Goal: Use online tool/utility

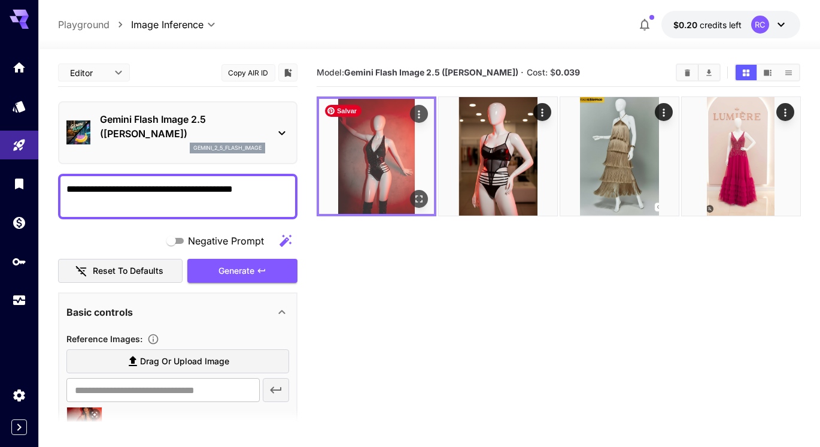
click at [372, 166] on img at bounding box center [376, 156] width 115 height 115
click at [424, 193] on icon "Open in fullscreen" at bounding box center [418, 199] width 12 height 12
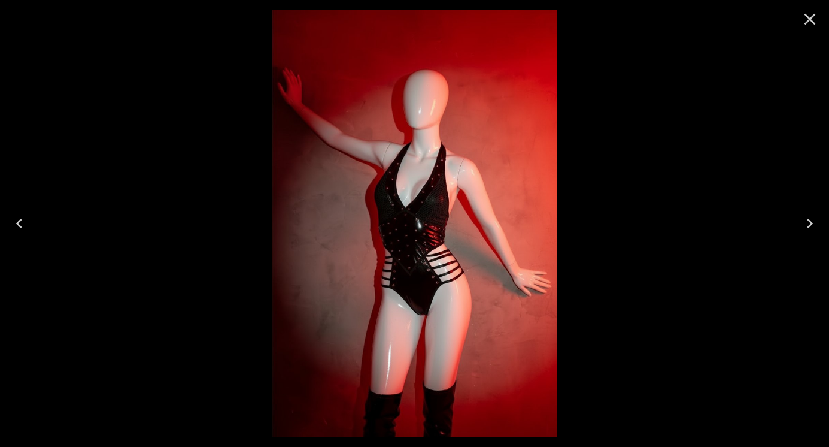
click at [803, 17] on icon "Close" at bounding box center [809, 19] width 19 height 19
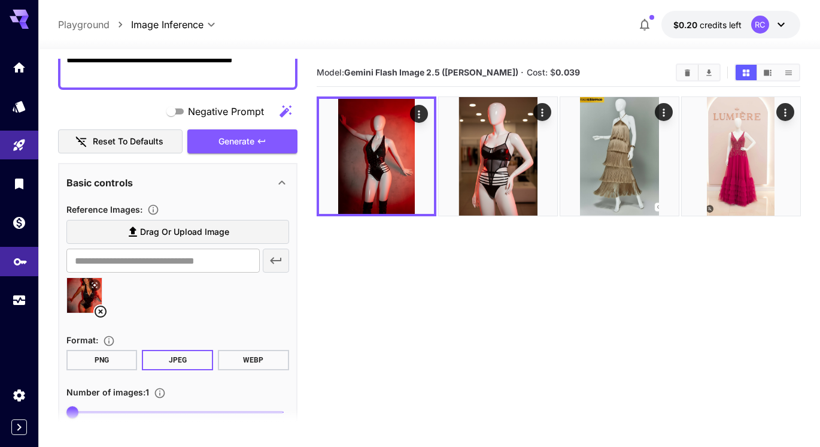
scroll to position [155, 0]
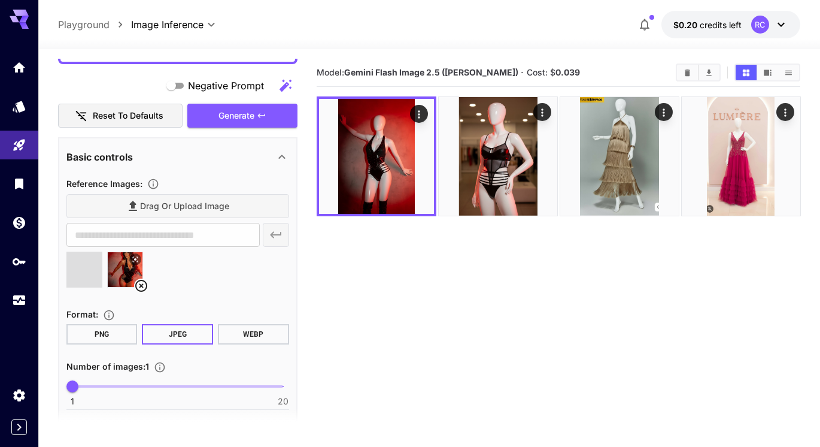
type input "**********"
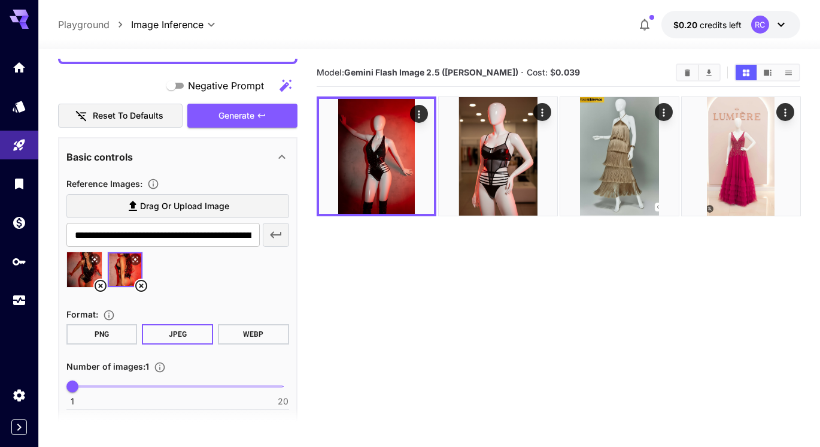
click at [140, 288] on icon at bounding box center [141, 285] width 14 height 14
click at [102, 281] on icon at bounding box center [101, 286] width 12 height 12
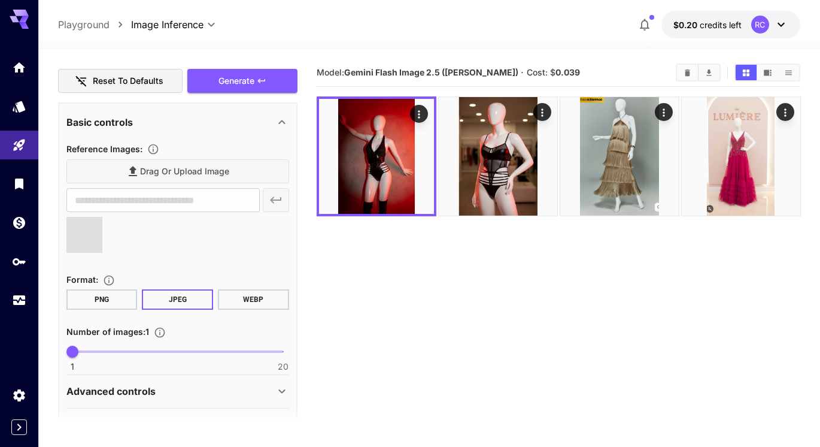
type input "**********"
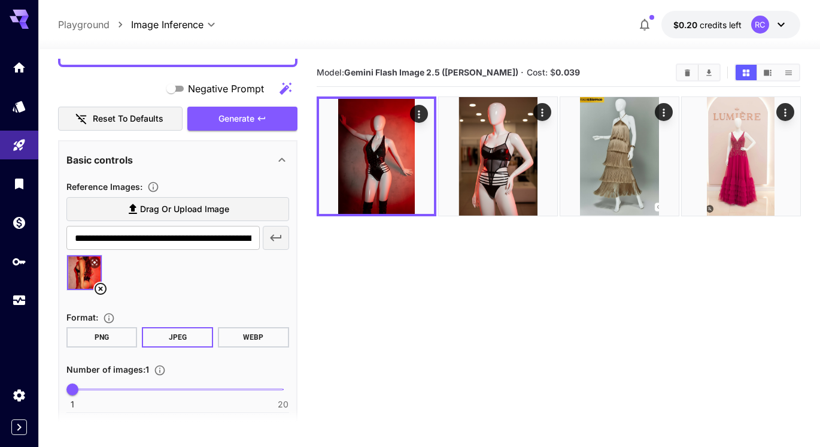
scroll to position [44, 0]
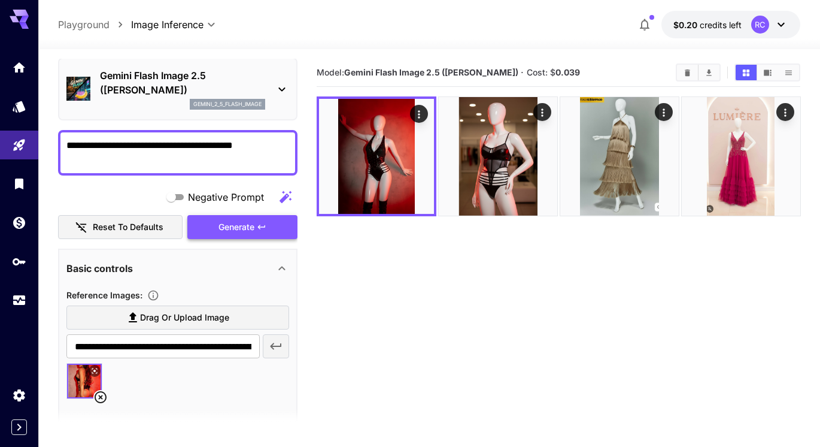
click at [220, 230] on span "Generate" at bounding box center [236, 227] width 36 height 15
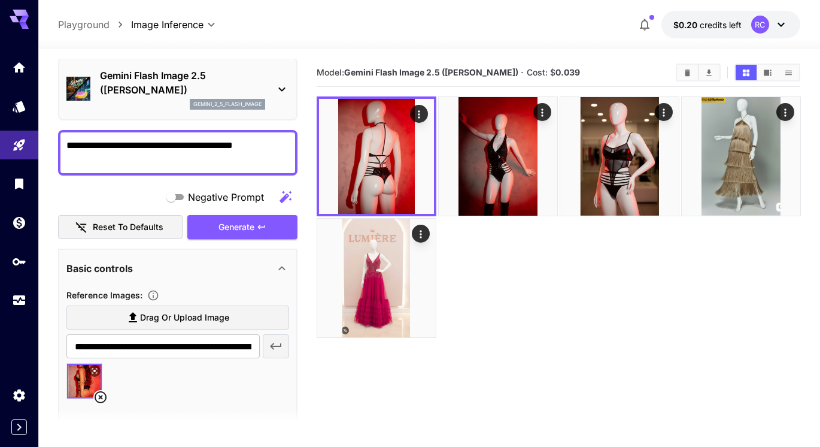
click at [99, 397] on icon at bounding box center [101, 397] width 12 height 12
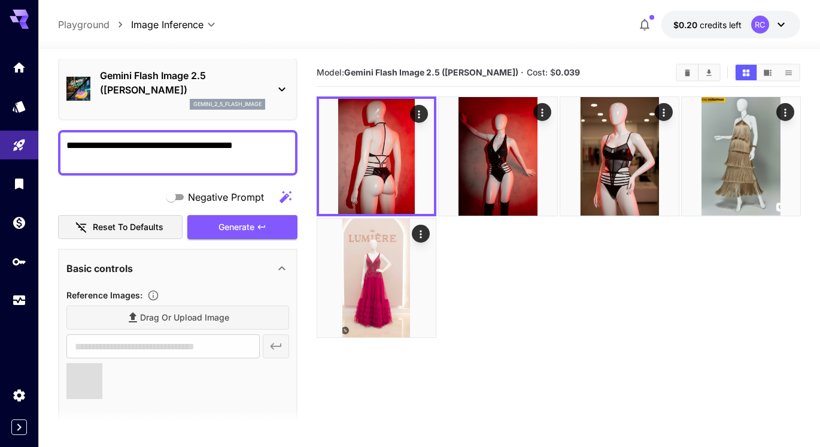
type input "**********"
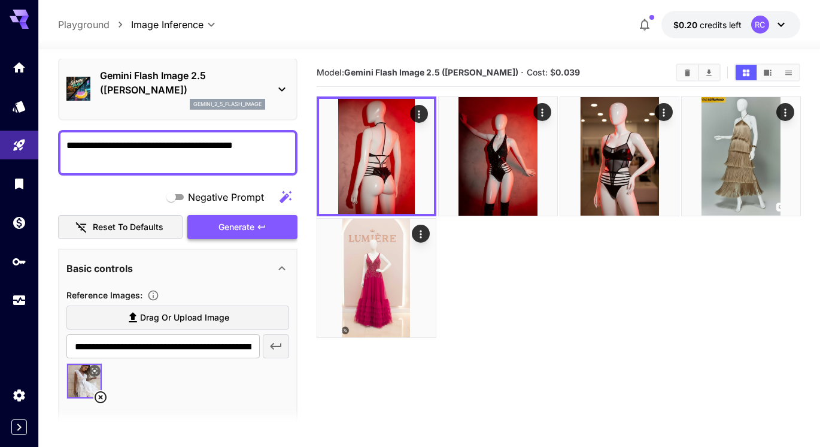
click at [235, 232] on span "Generate" at bounding box center [236, 227] width 36 height 15
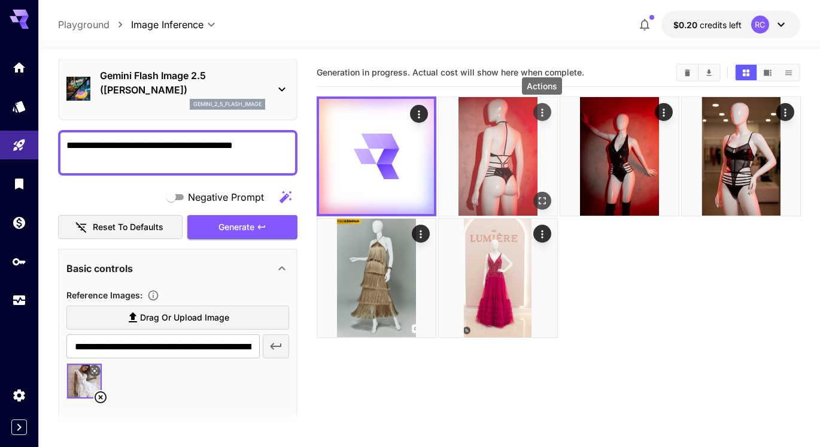
click at [547, 116] on icon "Actions" at bounding box center [542, 113] width 12 height 12
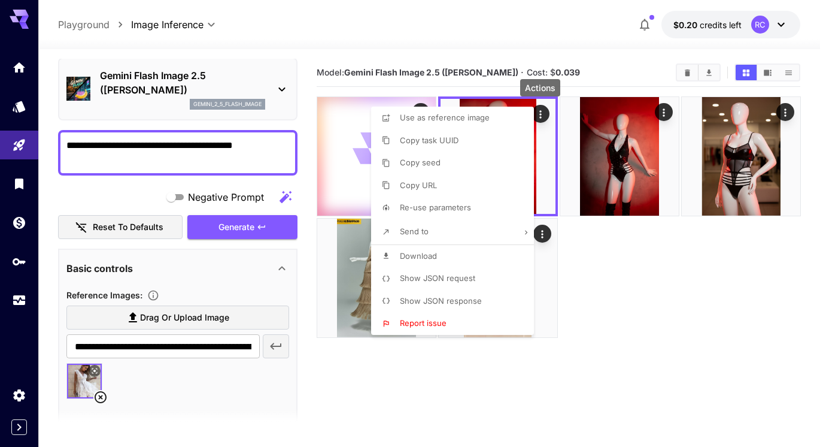
click at [439, 251] on li "Download" at bounding box center [456, 256] width 170 height 23
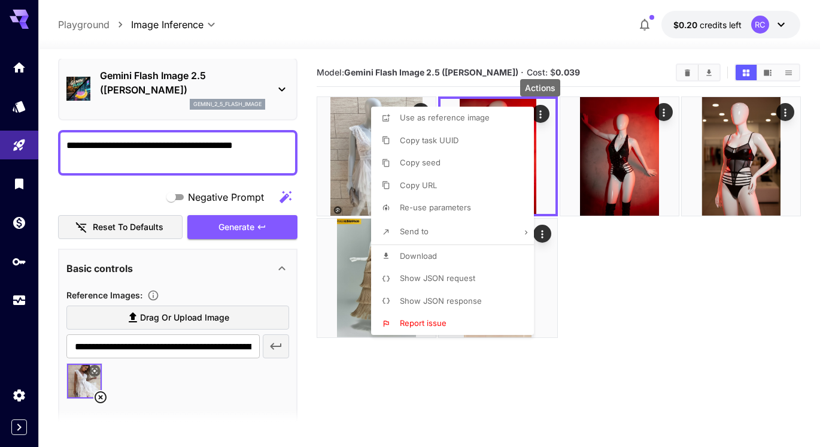
click at [684, 278] on div at bounding box center [414, 223] width 829 height 447
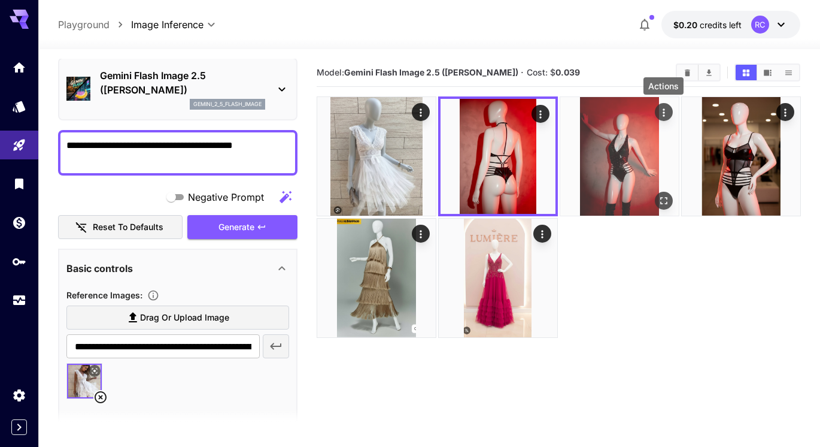
click at [661, 108] on icon "Actions" at bounding box center [663, 113] width 12 height 12
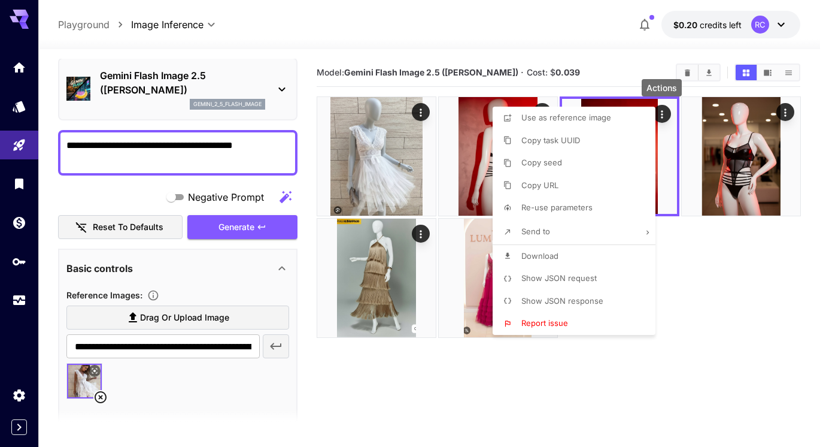
click at [548, 258] on span "Download" at bounding box center [539, 256] width 37 height 10
click at [723, 311] on div at bounding box center [414, 223] width 829 height 447
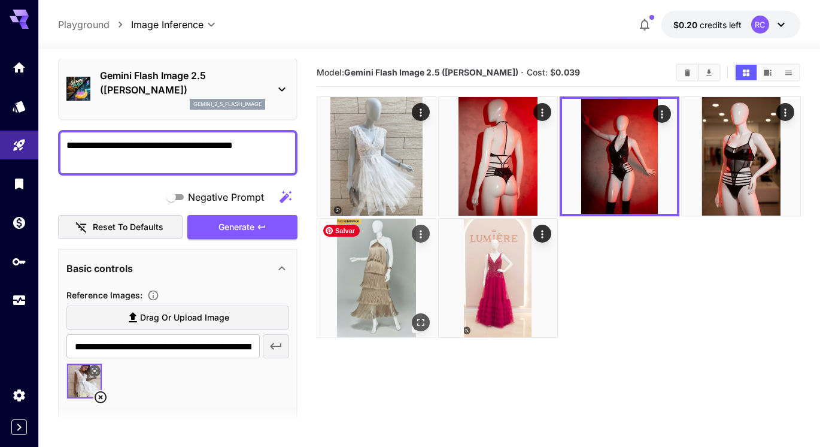
click at [422, 227] on div "Actions" at bounding box center [420, 233] width 12 height 14
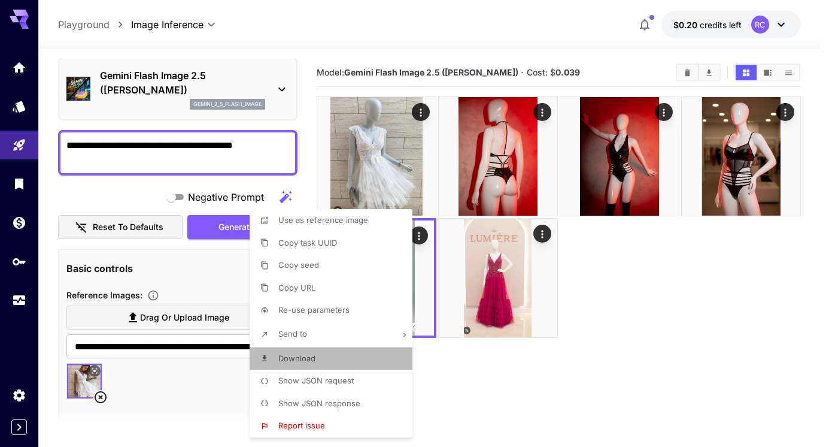
click at [321, 359] on li "Download" at bounding box center [335, 358] width 170 height 23
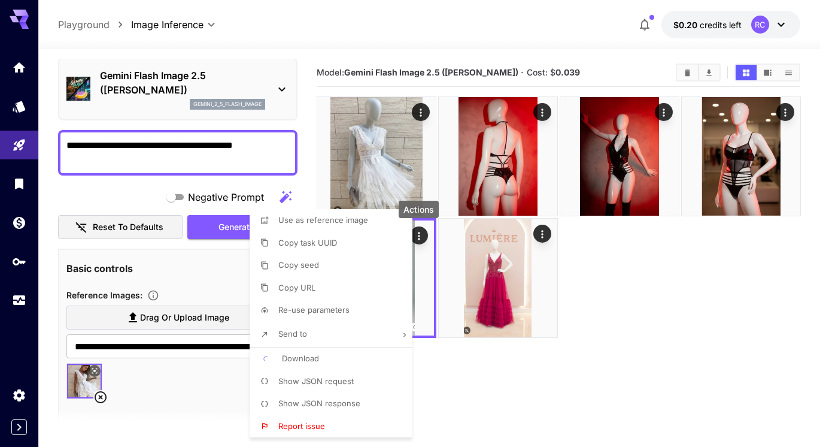
click at [421, 114] on div at bounding box center [414, 223] width 829 height 447
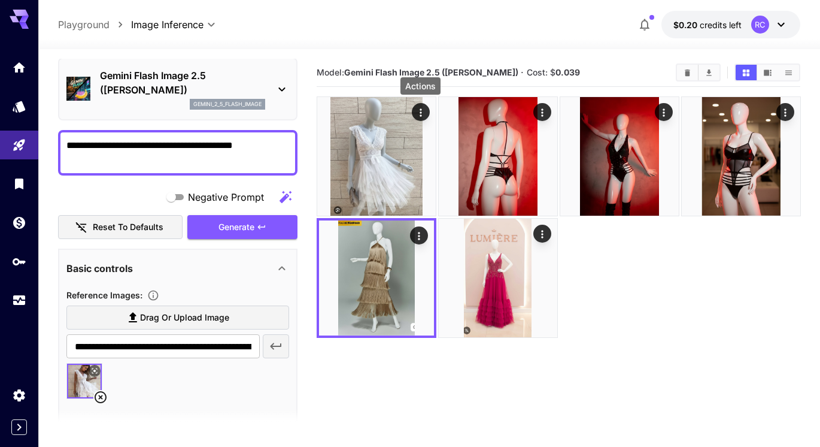
click at [422, 114] on icon "Actions" at bounding box center [420, 113] width 12 height 12
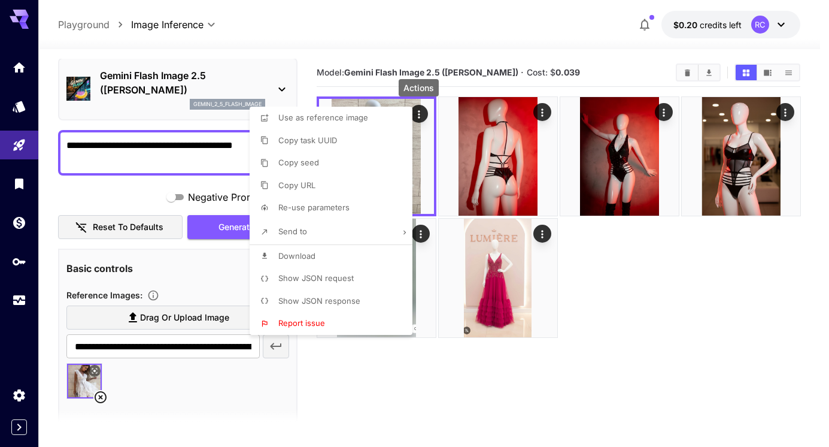
click at [304, 254] on span "Download" at bounding box center [296, 256] width 37 height 10
click at [669, 307] on div at bounding box center [414, 223] width 829 height 447
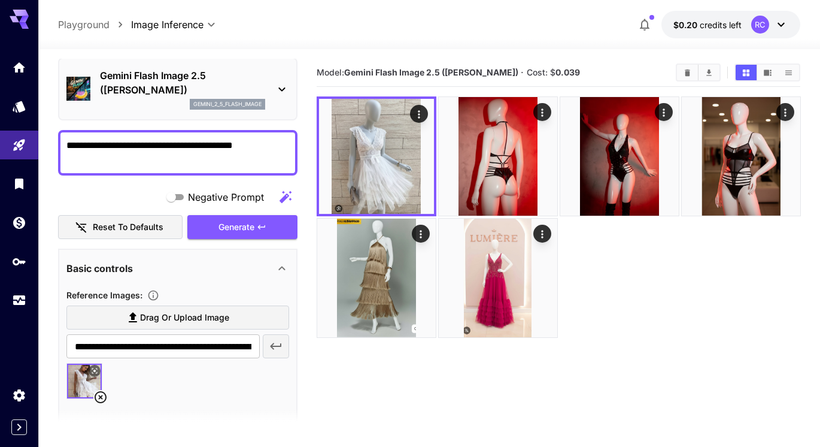
click at [102, 396] on icon at bounding box center [101, 397] width 12 height 12
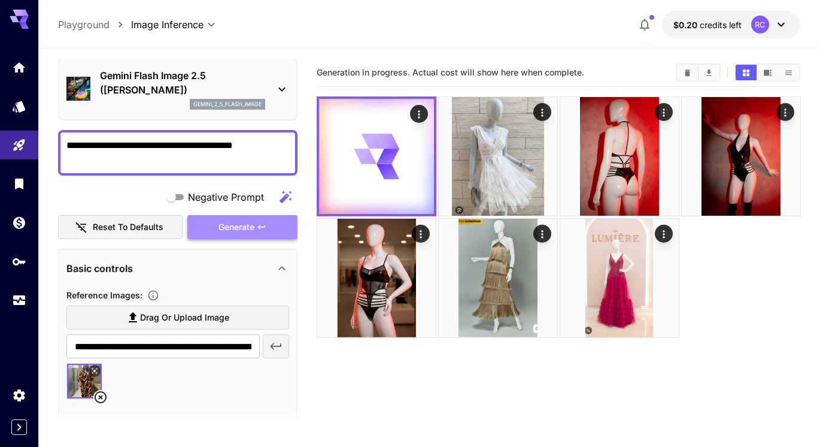
click at [210, 236] on button "Generate" at bounding box center [242, 227] width 110 height 25
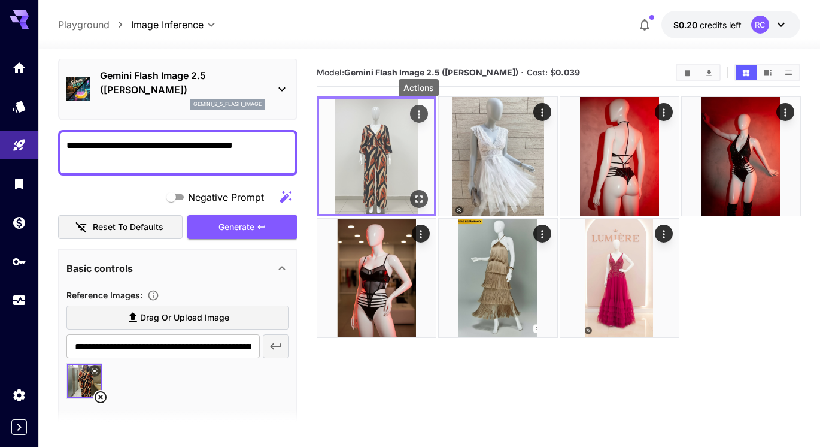
click at [421, 117] on icon "Actions" at bounding box center [418, 114] width 12 height 12
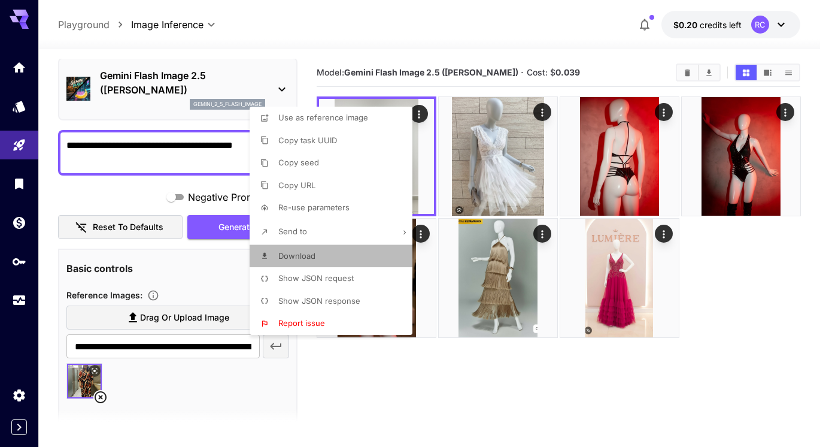
click at [310, 252] on span "Download" at bounding box center [296, 256] width 37 height 10
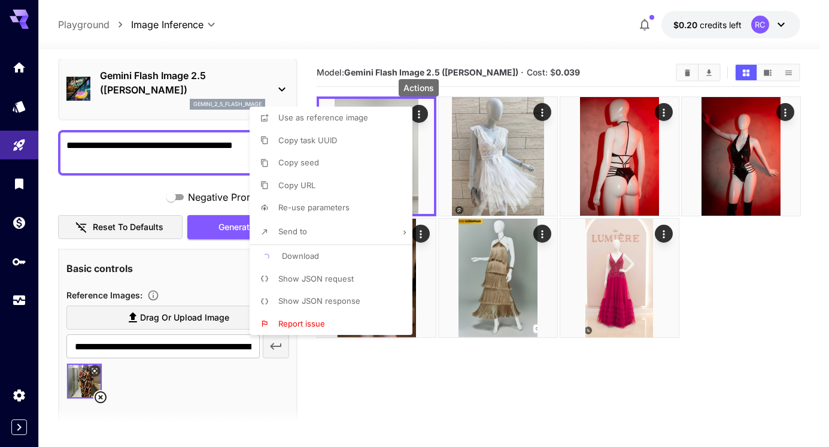
click at [528, 407] on div at bounding box center [414, 223] width 829 height 447
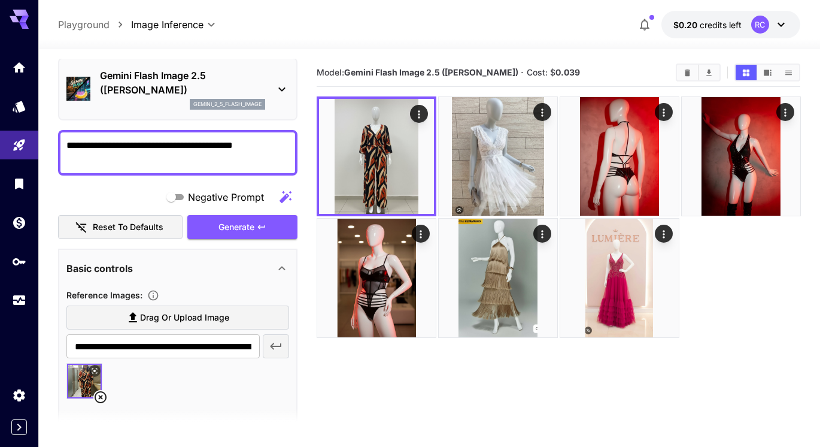
click at [580, 402] on section "Model: Gemini Flash Image 2.5 ([PERSON_NAME]) · Cost: $ 0.039" at bounding box center [559, 282] width 484 height 447
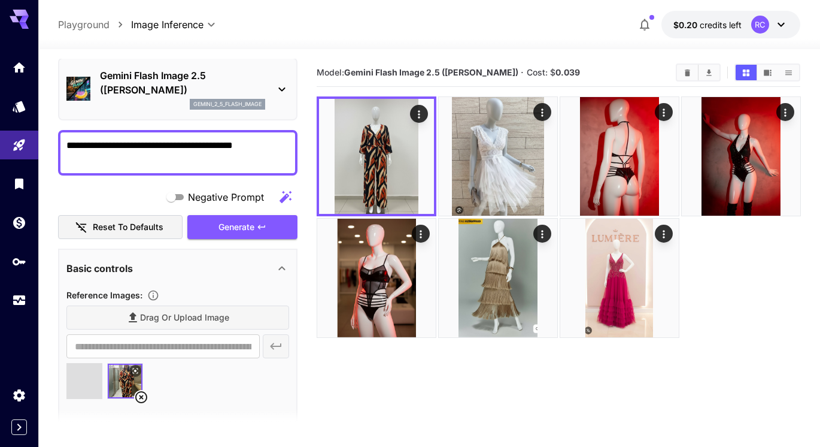
type input "**********"
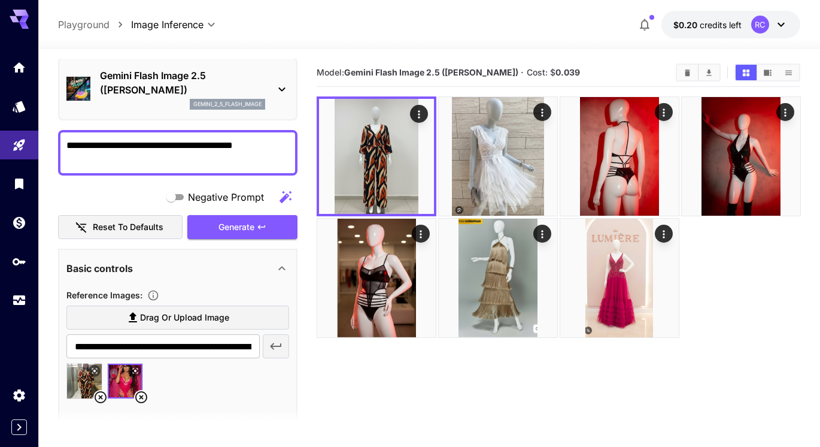
click at [142, 396] on icon at bounding box center [141, 397] width 12 height 12
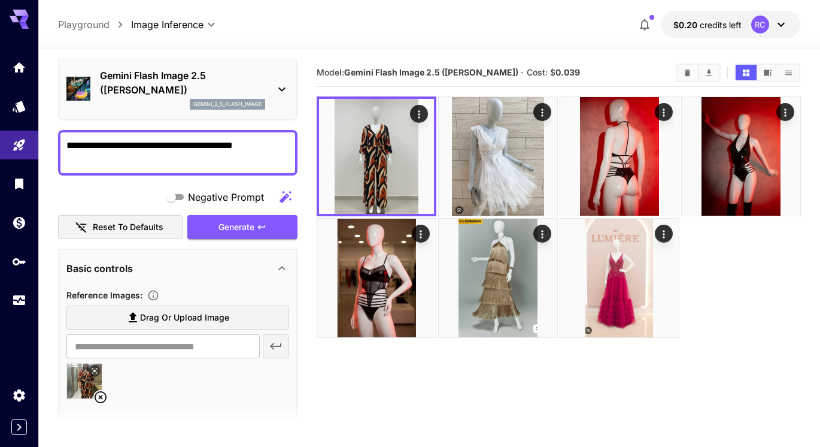
click at [95, 400] on icon at bounding box center [100, 397] width 14 height 14
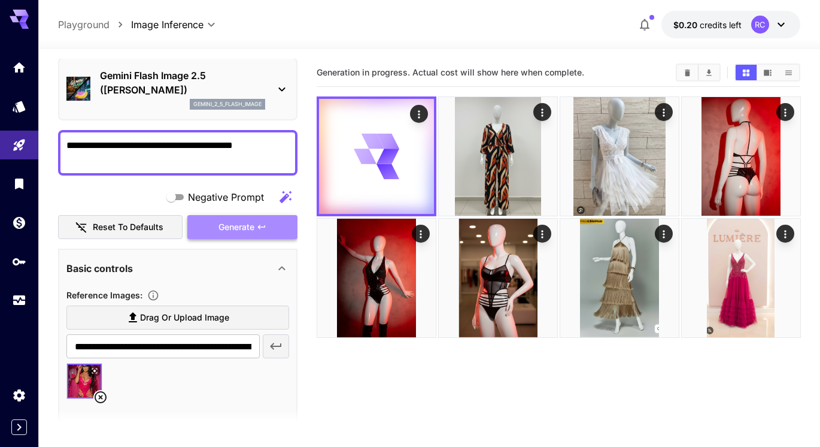
click at [247, 236] on button "Generate" at bounding box center [242, 227] width 110 height 25
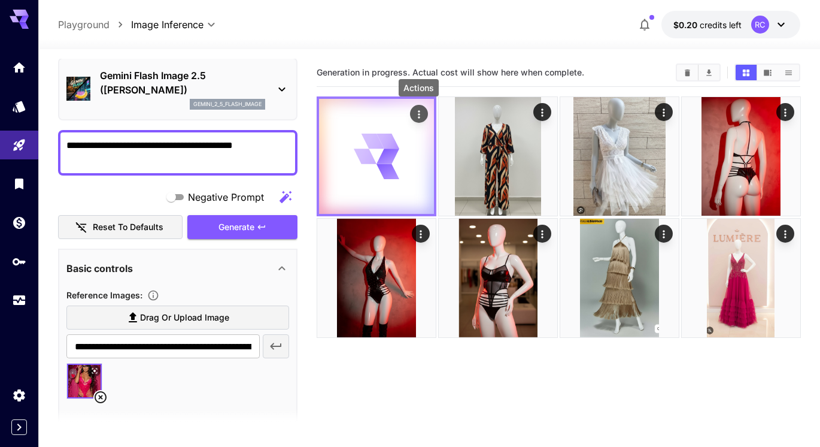
click at [417, 118] on icon "Actions" at bounding box center [418, 114] width 12 height 12
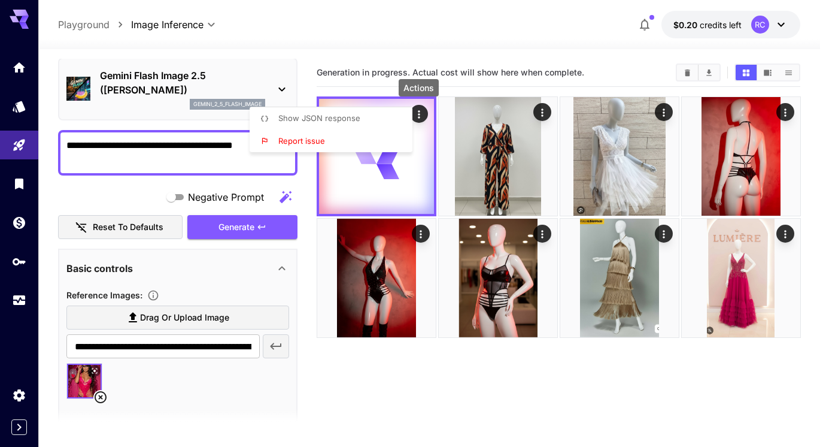
click at [418, 118] on div at bounding box center [414, 223] width 829 height 447
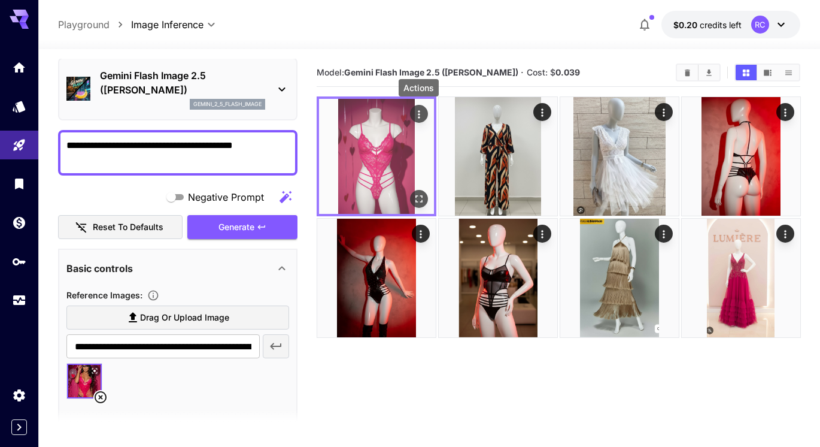
click at [421, 114] on icon "Actions" at bounding box center [418, 114] width 12 height 12
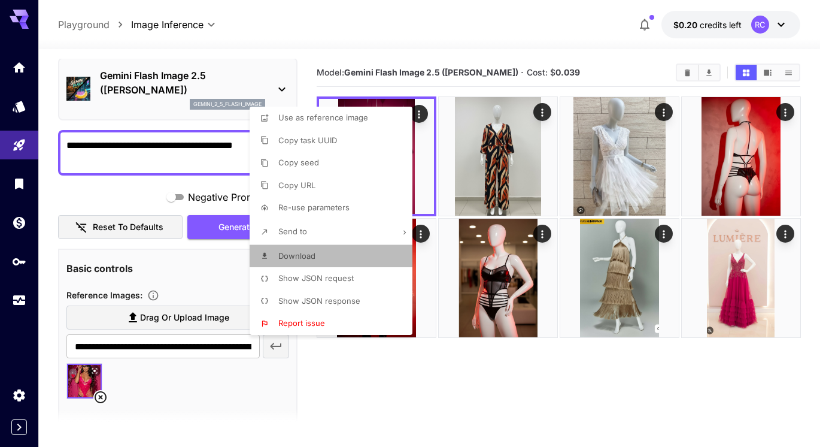
click at [312, 257] on span "Download" at bounding box center [296, 256] width 37 height 10
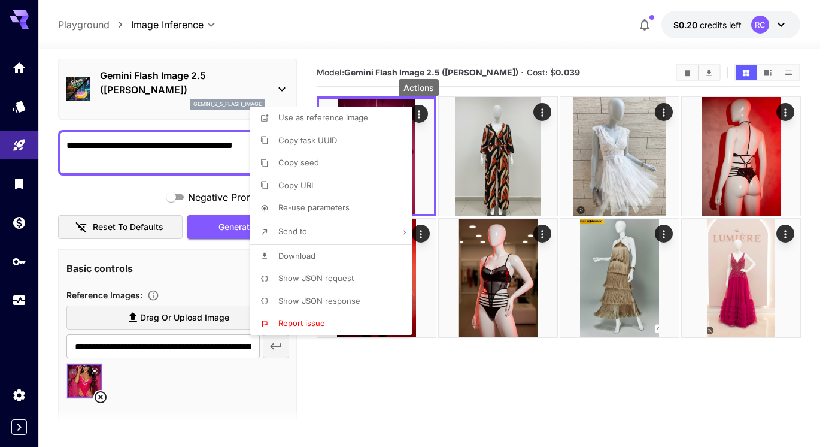
click at [596, 368] on div at bounding box center [414, 223] width 829 height 447
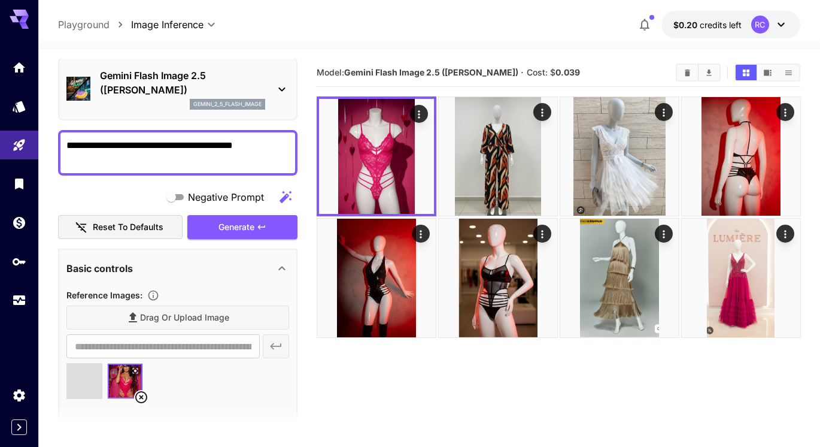
type input "**********"
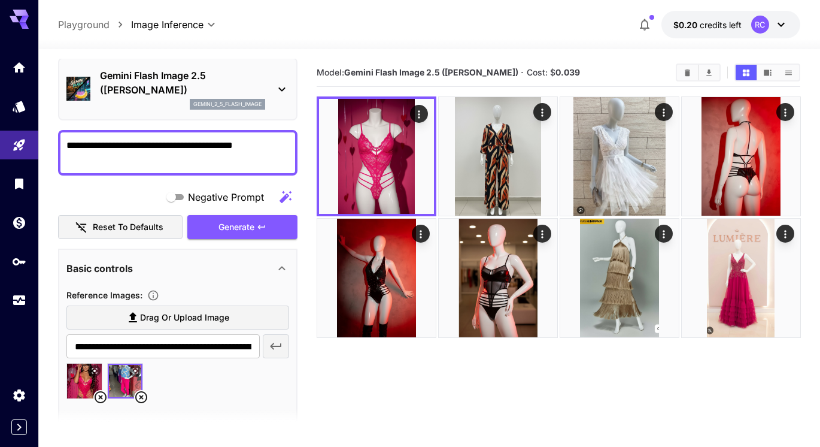
click at [99, 397] on icon at bounding box center [100, 397] width 14 height 14
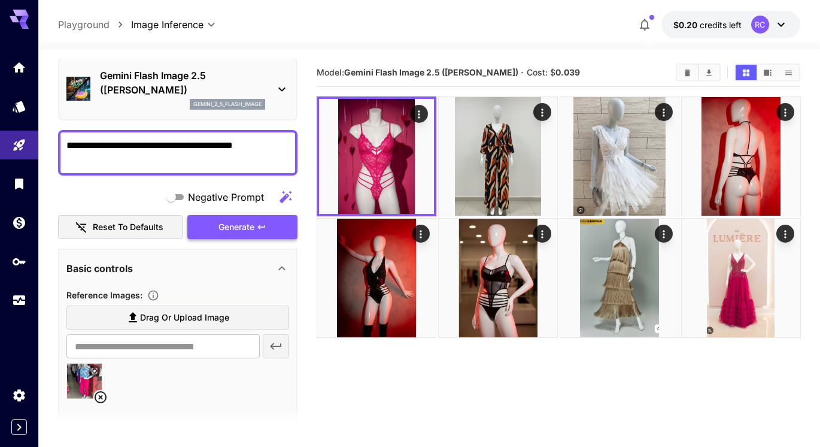
click at [228, 230] on span "Generate" at bounding box center [236, 227] width 36 height 15
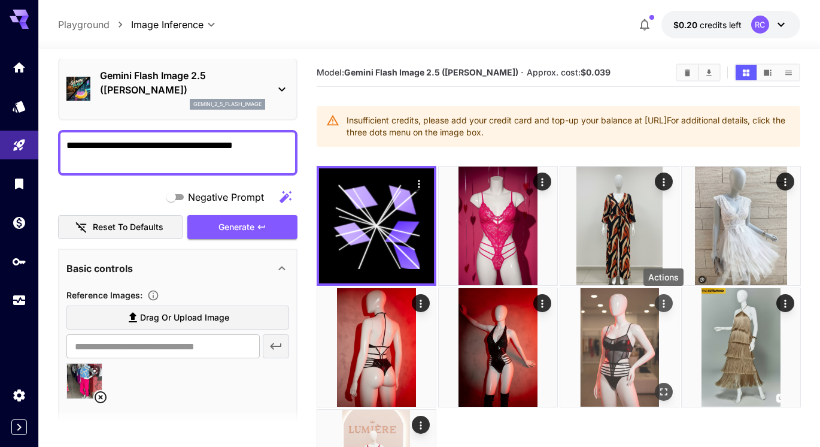
click at [667, 305] on icon "Actions" at bounding box center [663, 304] width 12 height 12
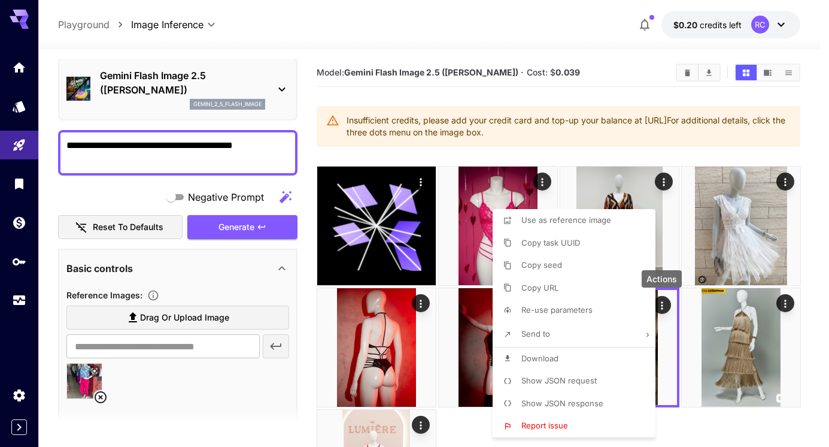
click at [819, 120] on div at bounding box center [414, 223] width 829 height 447
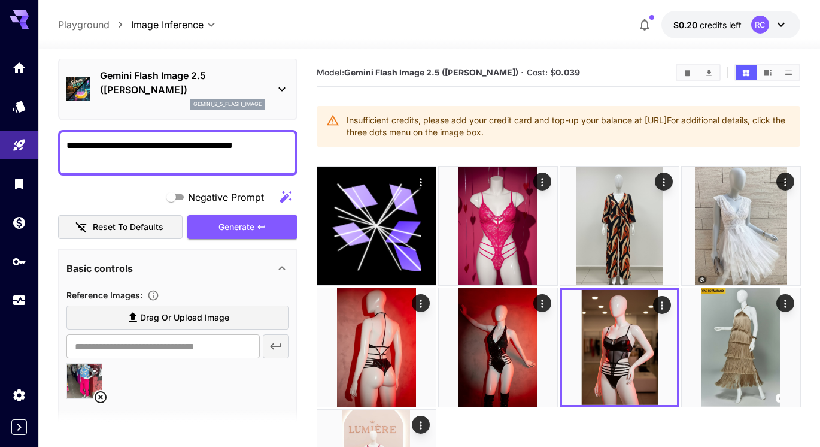
click at [426, 46] on div at bounding box center [429, 42] width 782 height 14
